Goal: Task Accomplishment & Management: Use online tool/utility

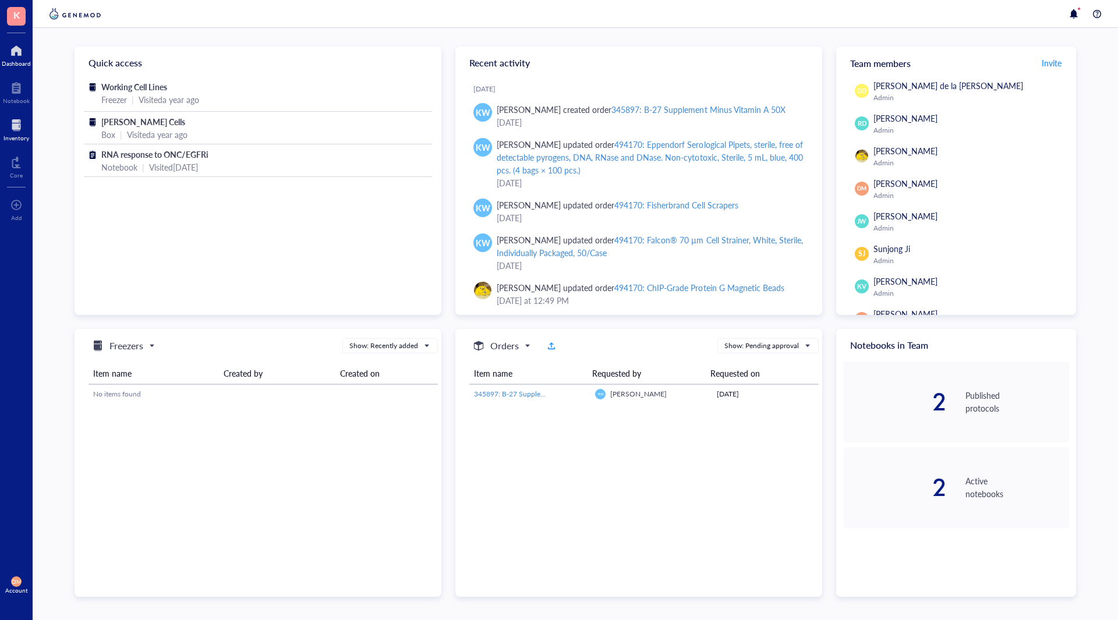
click at [6, 132] on div at bounding box center [16, 125] width 26 height 19
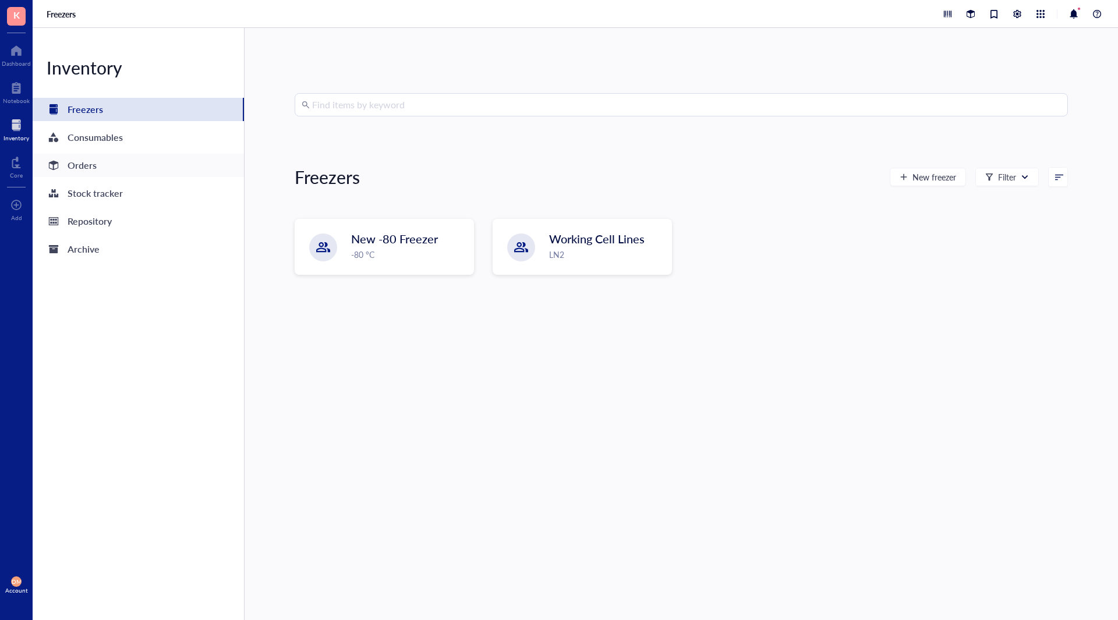
click at [116, 163] on div "Orders" at bounding box center [138, 165] width 211 height 23
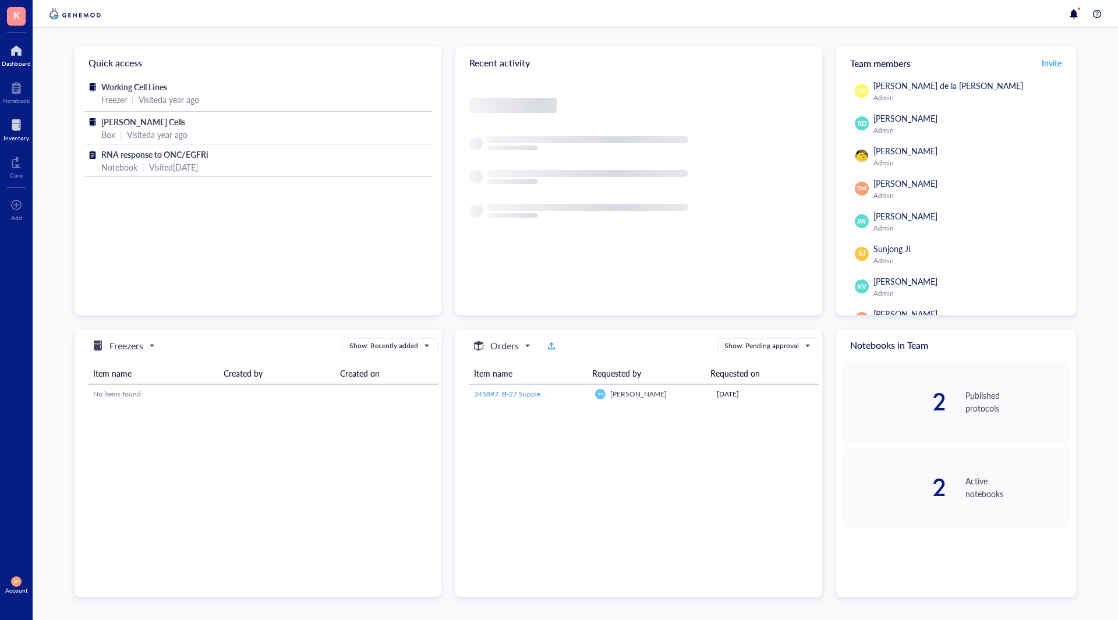
click at [12, 128] on div at bounding box center [16, 125] width 26 height 19
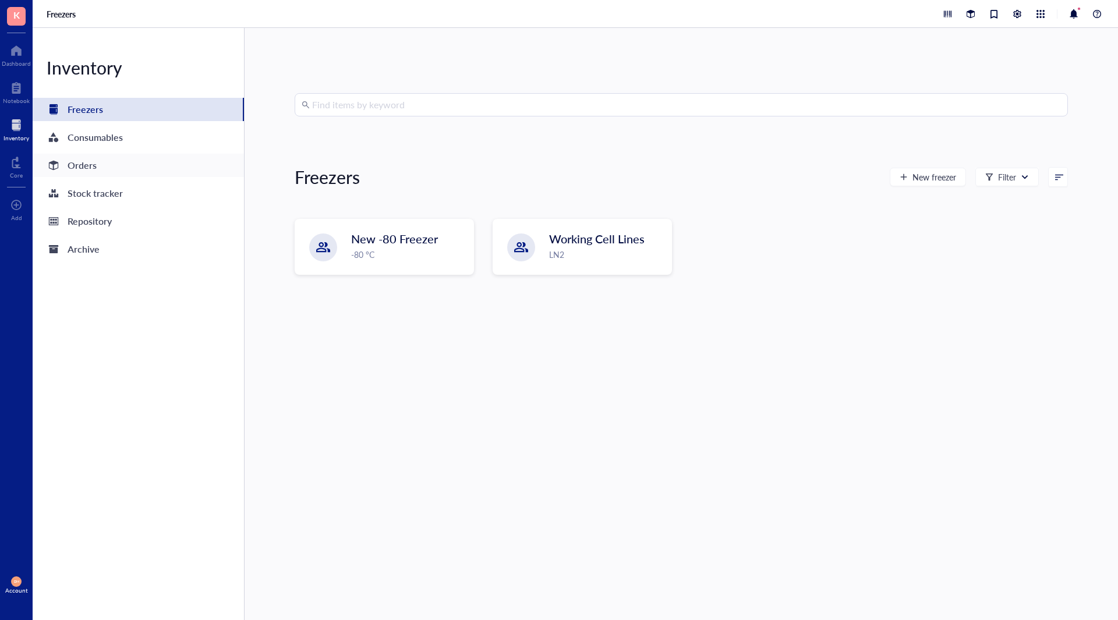
click at [79, 167] on div "Orders" at bounding box center [82, 165] width 29 height 16
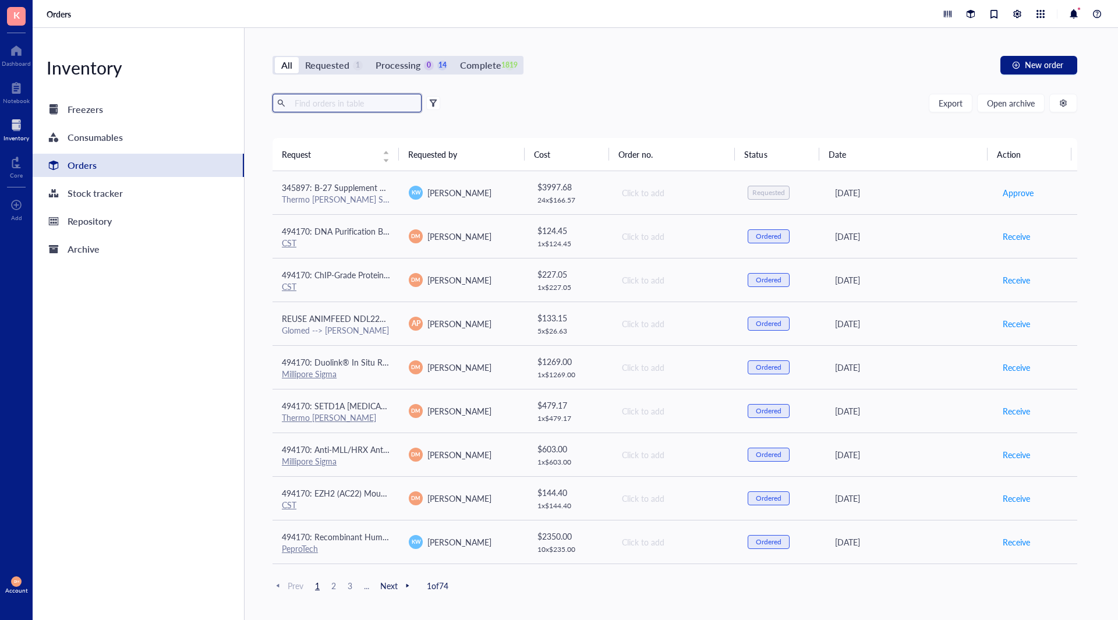
click at [335, 97] on input "text" at bounding box center [353, 102] width 127 height 17
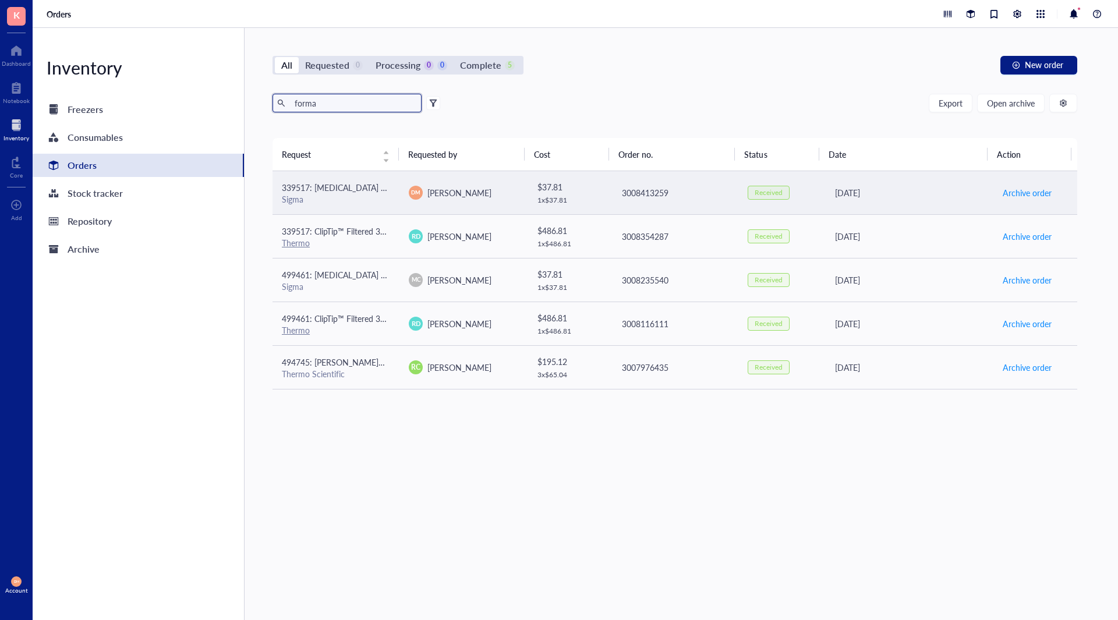
type input "forma"
click at [350, 192] on span "339517: [MEDICAL_DATA] MOLECULAR BIOLOGY REAGENT" at bounding box center [394, 188] width 224 height 12
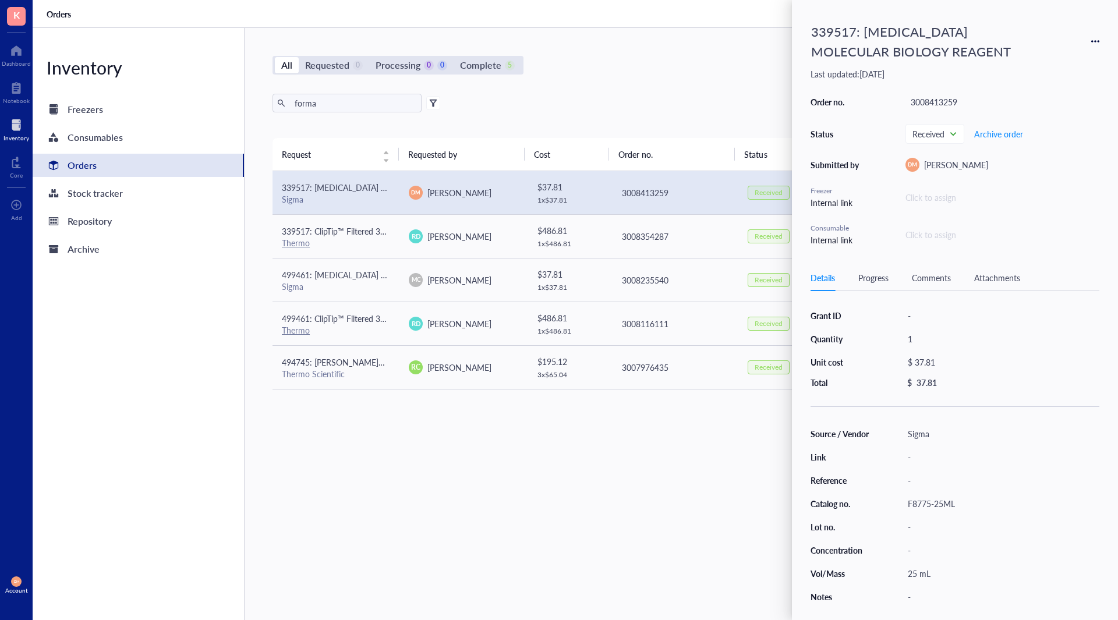
click at [1090, 40] on div "339517: [MEDICAL_DATA] MOLECULAR BIOLOGY REAGENT" at bounding box center [955, 41] width 289 height 45
click at [1097, 40] on icon at bounding box center [1095, 41] width 8 height 8
click at [1057, 61] on span "Request again" at bounding box center [1054, 58] width 73 height 13
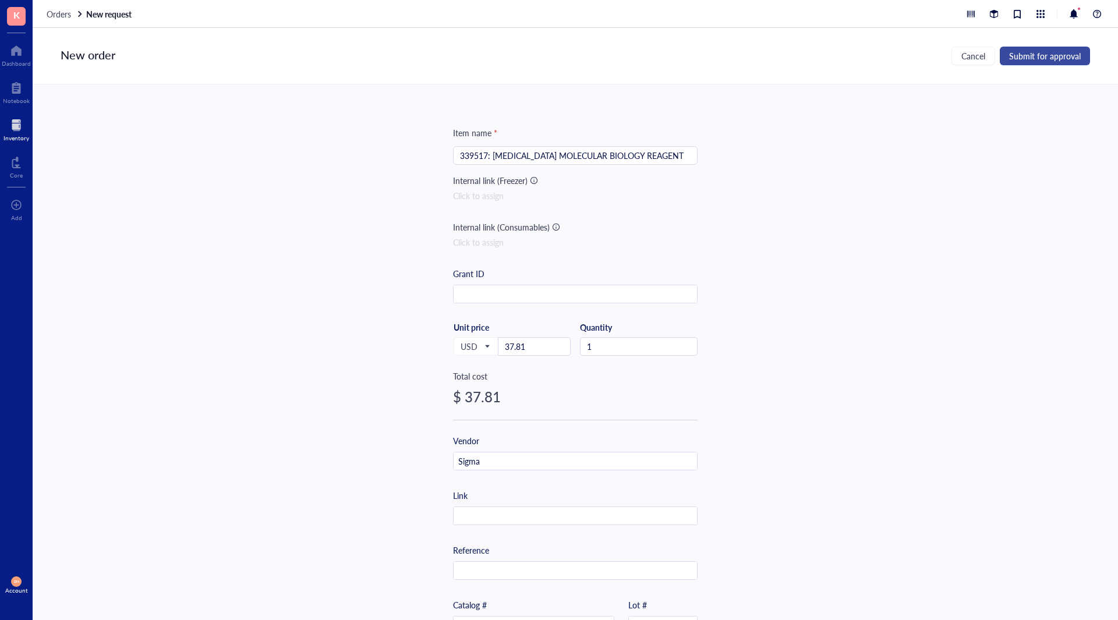
click at [1049, 54] on span "Submit for approval" at bounding box center [1045, 55] width 72 height 9
